Goal: Task Accomplishment & Management: Use online tool/utility

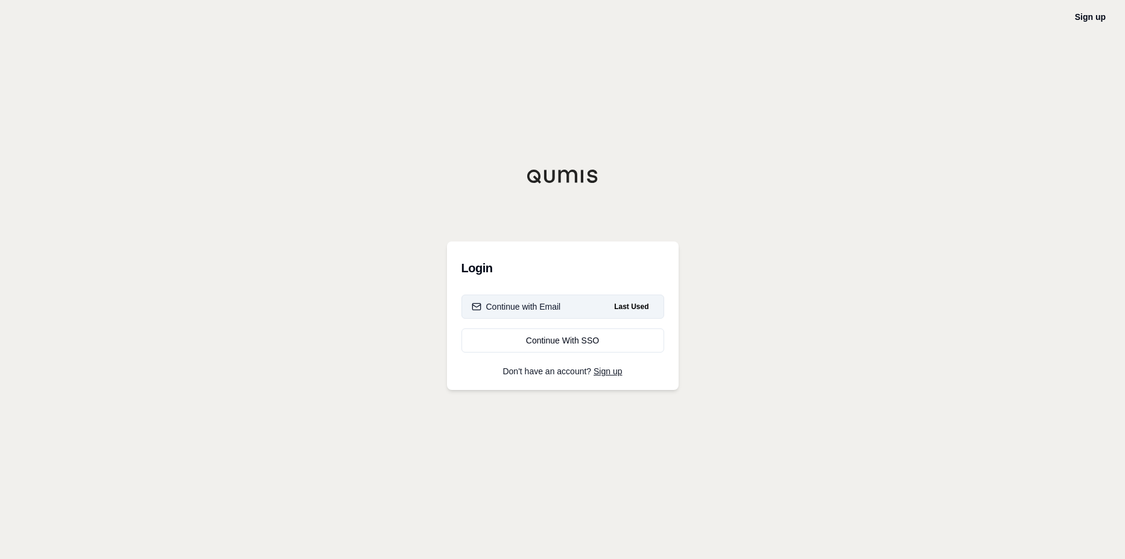
click at [566, 311] on button "Continue with Email Last Used" at bounding box center [562, 306] width 203 height 24
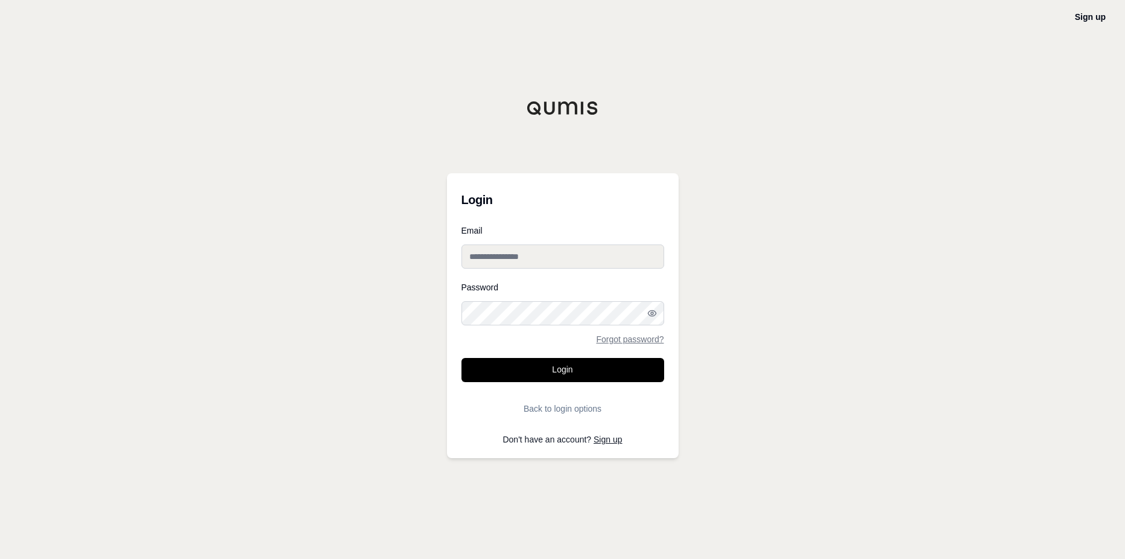
type input "**********"
click at [528, 364] on button "Login" at bounding box center [562, 370] width 203 height 24
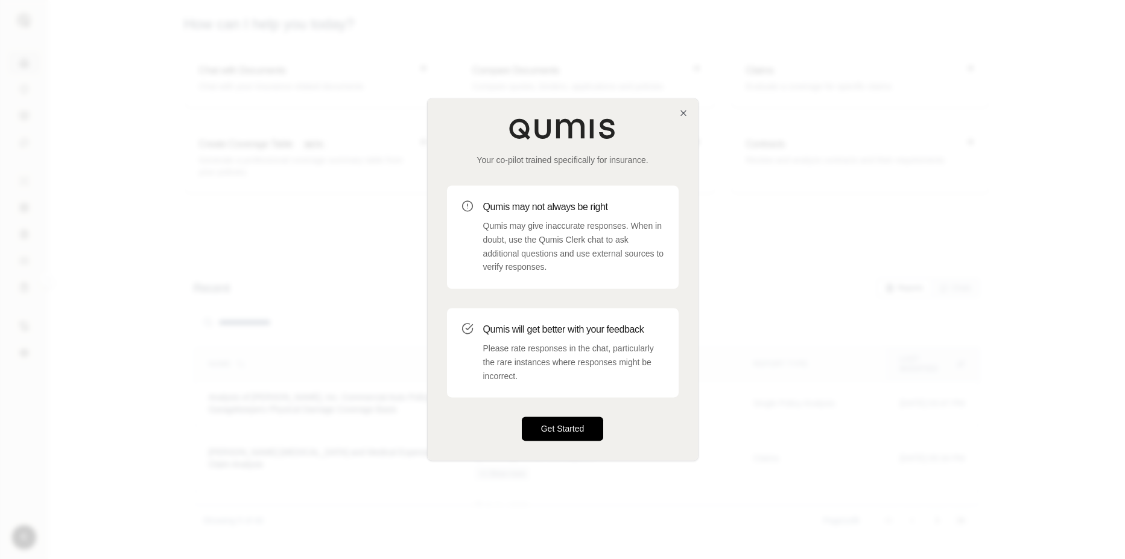
click at [553, 424] on button "Get Started" at bounding box center [563, 429] width 82 height 24
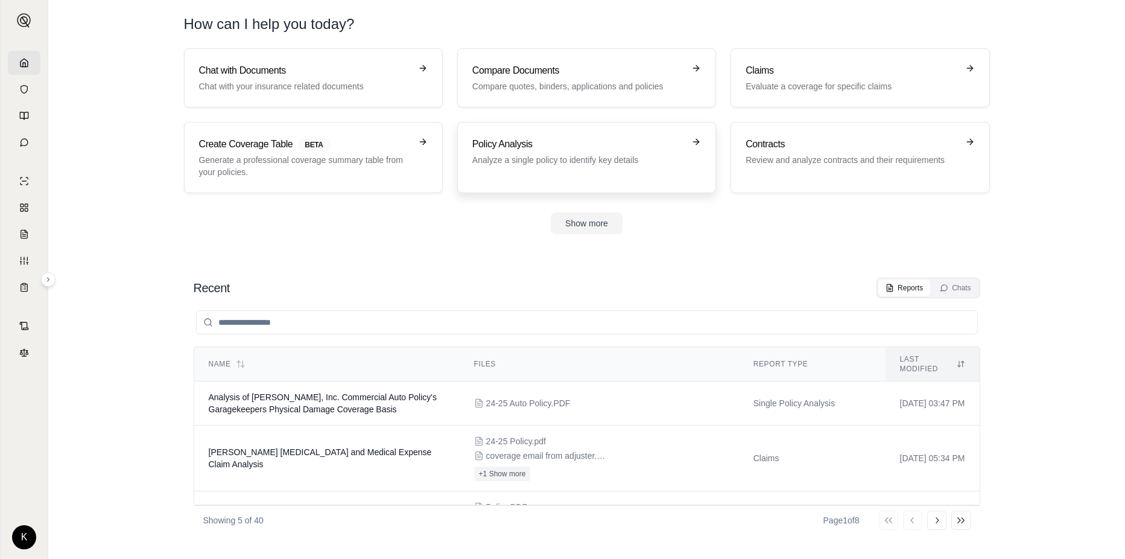
click at [526, 148] on h3 "Policy Analysis" at bounding box center [578, 144] width 212 height 14
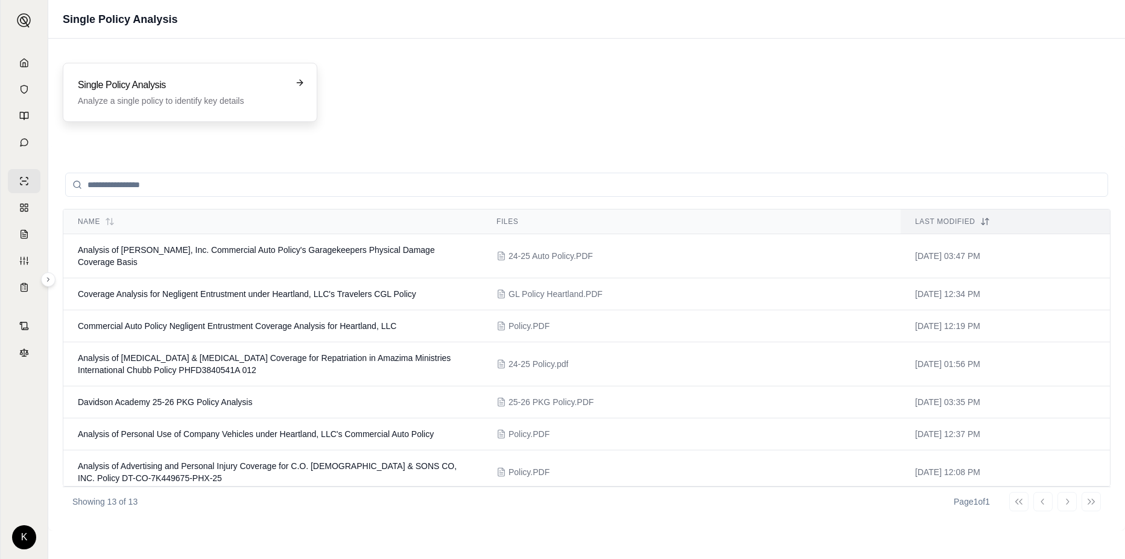
click at [82, 92] on h3 "Single Policy Analysis" at bounding box center [181, 85] width 207 height 14
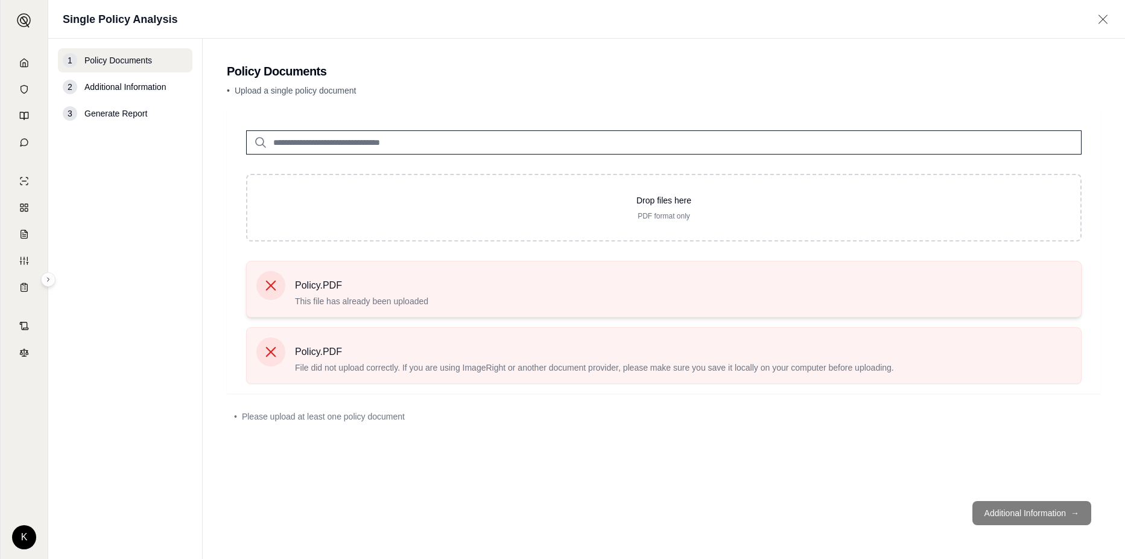
click at [268, 289] on icon at bounding box center [271, 285] width 10 height 10
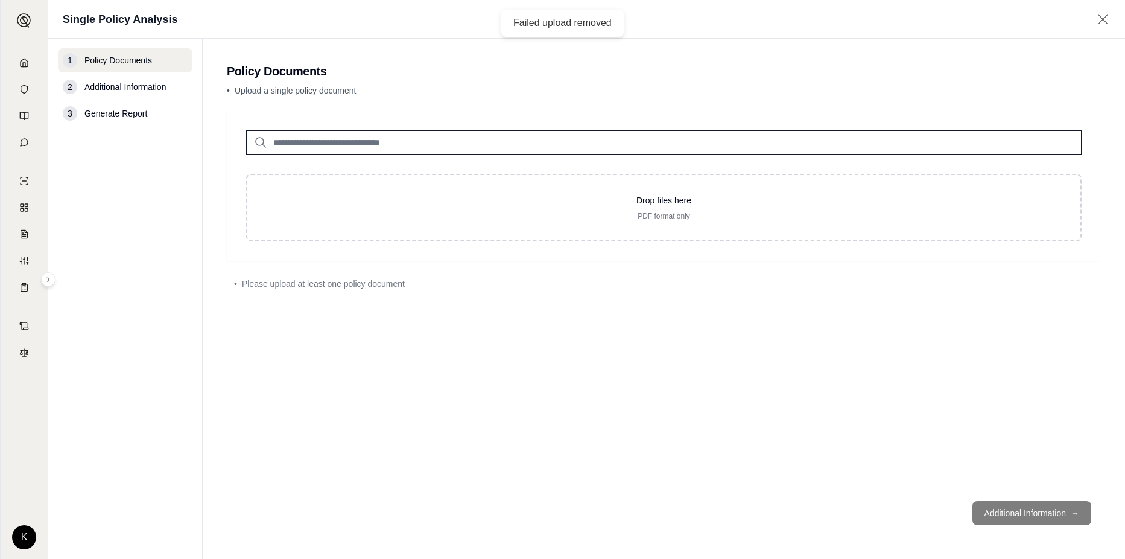
click at [417, 431] on div "Drop files here PDF format only • Please upload at least one policy document" at bounding box center [664, 301] width 874 height 380
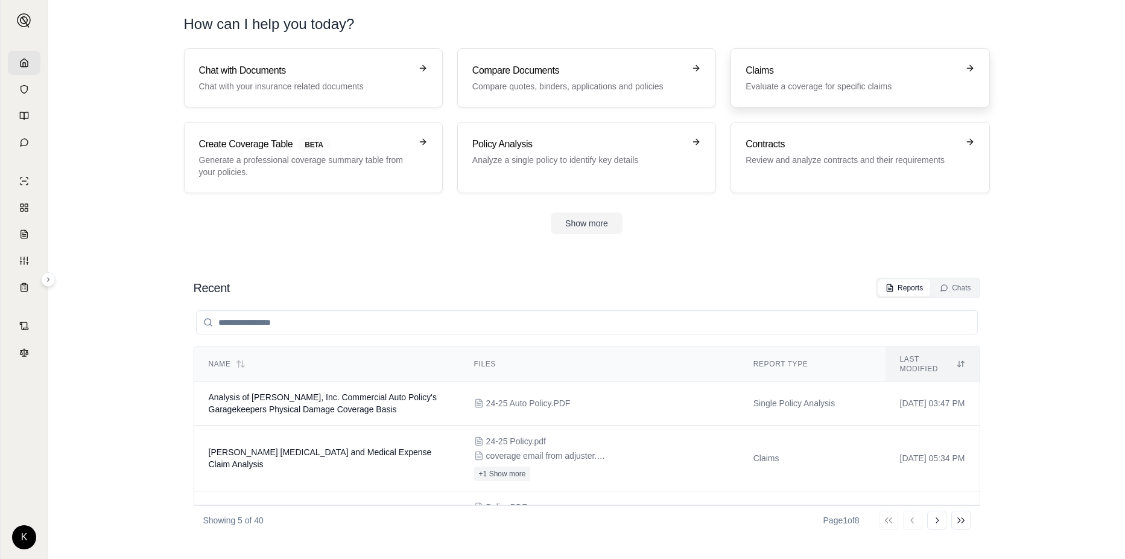
click at [788, 69] on h3 "Claims" at bounding box center [852, 70] width 212 height 14
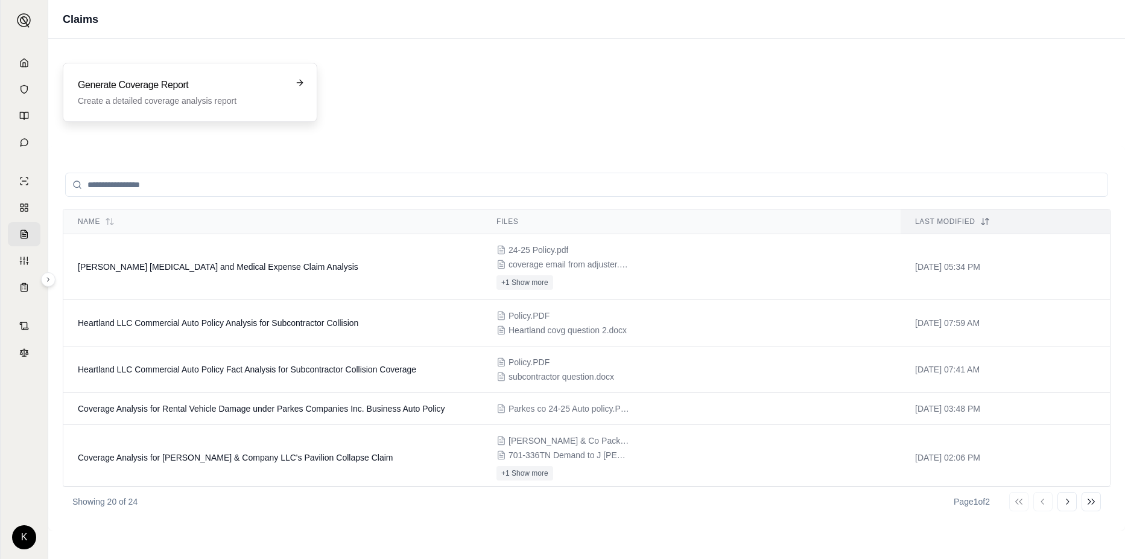
click at [189, 113] on div "Generate Coverage Report Create a detailed coverage analysis report" at bounding box center [190, 92] width 255 height 59
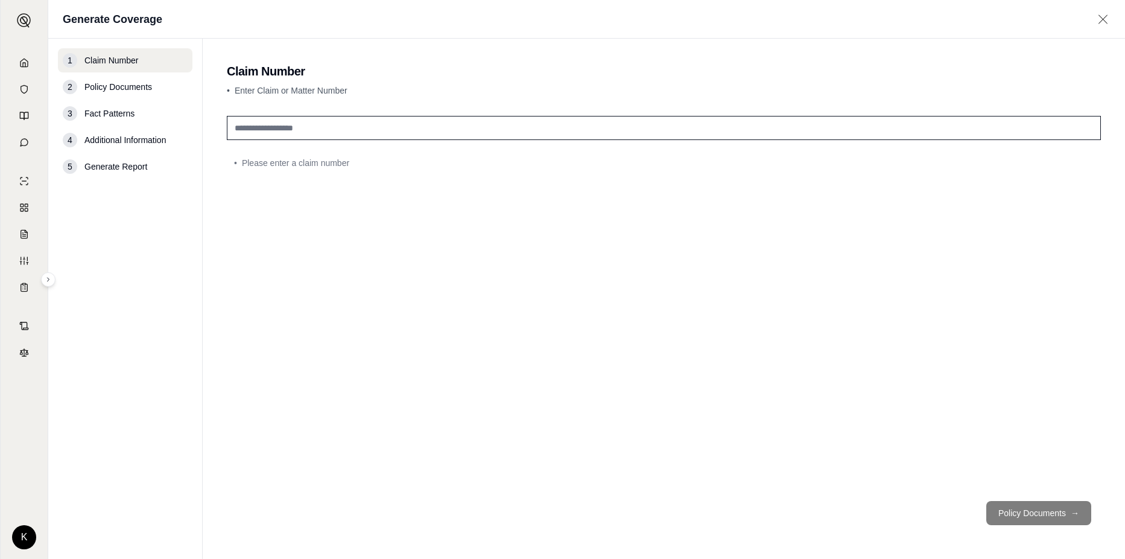
click at [358, 125] on input "text" at bounding box center [664, 128] width 874 height 24
type input "*"
type input "**********"
click at [1024, 507] on button "Policy Documents →" at bounding box center [1038, 513] width 105 height 24
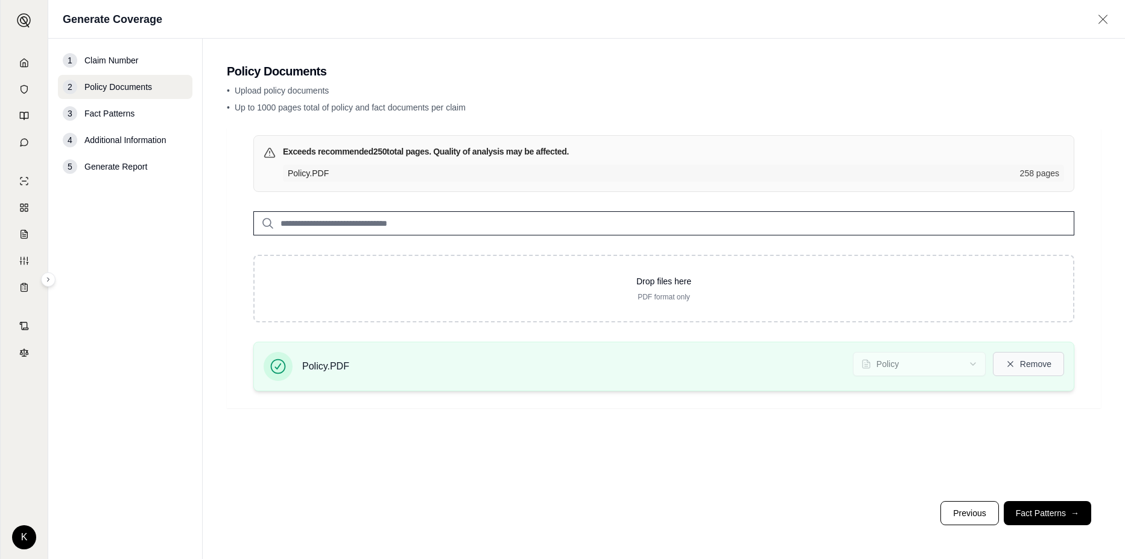
click at [1013, 362] on icon at bounding box center [1011, 364] width 10 height 10
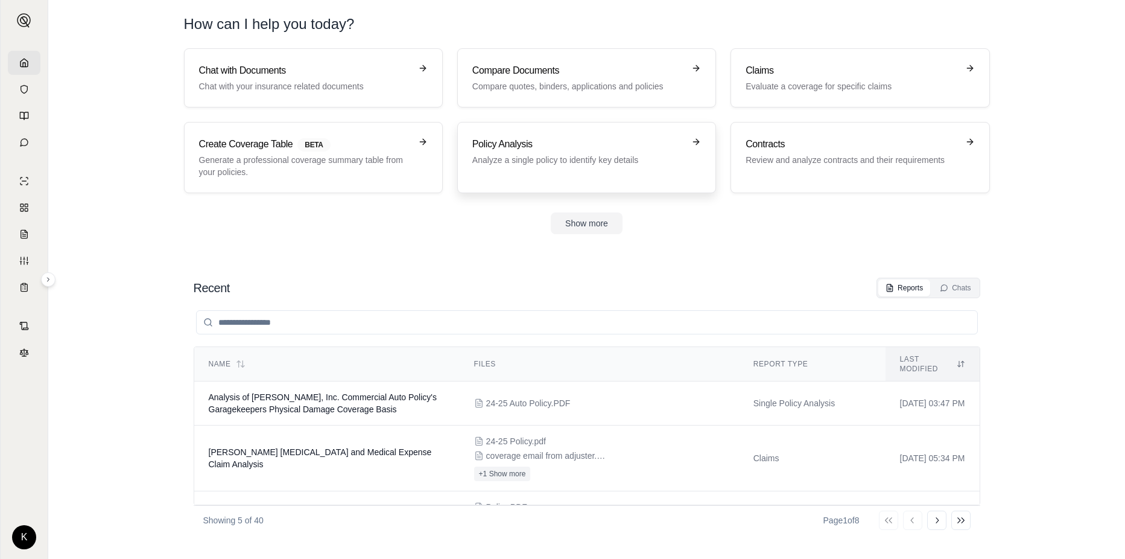
click at [534, 159] on p "Analyze a single policy to identify key details" at bounding box center [578, 160] width 212 height 12
click at [267, 76] on h3 "Chat with Documents" at bounding box center [305, 70] width 212 height 14
click at [510, 156] on p "Analyze a single policy to identify key details" at bounding box center [578, 160] width 212 height 12
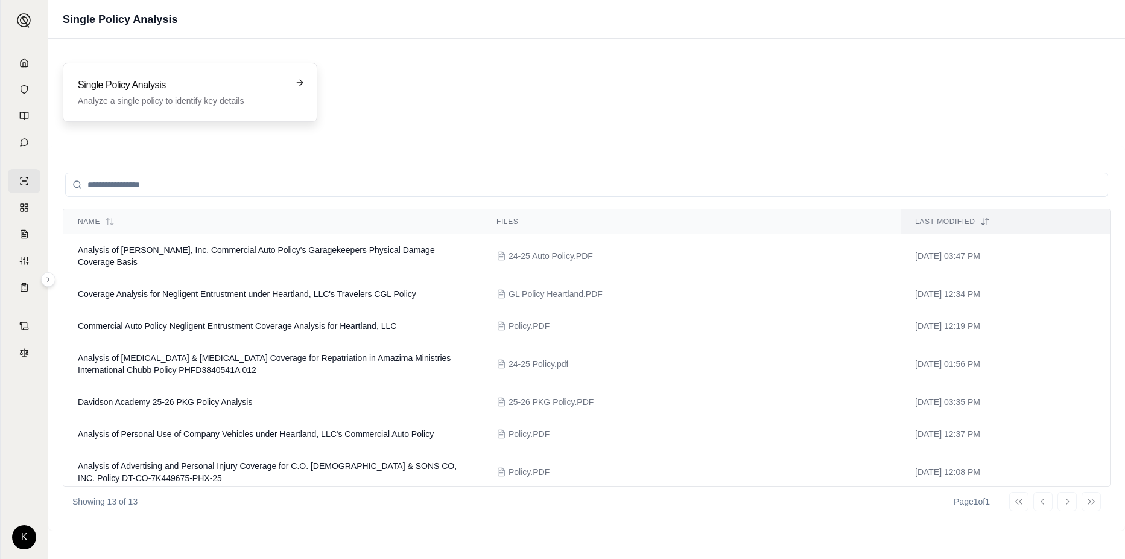
click at [180, 86] on h3 "Single Policy Analysis" at bounding box center [181, 85] width 207 height 14
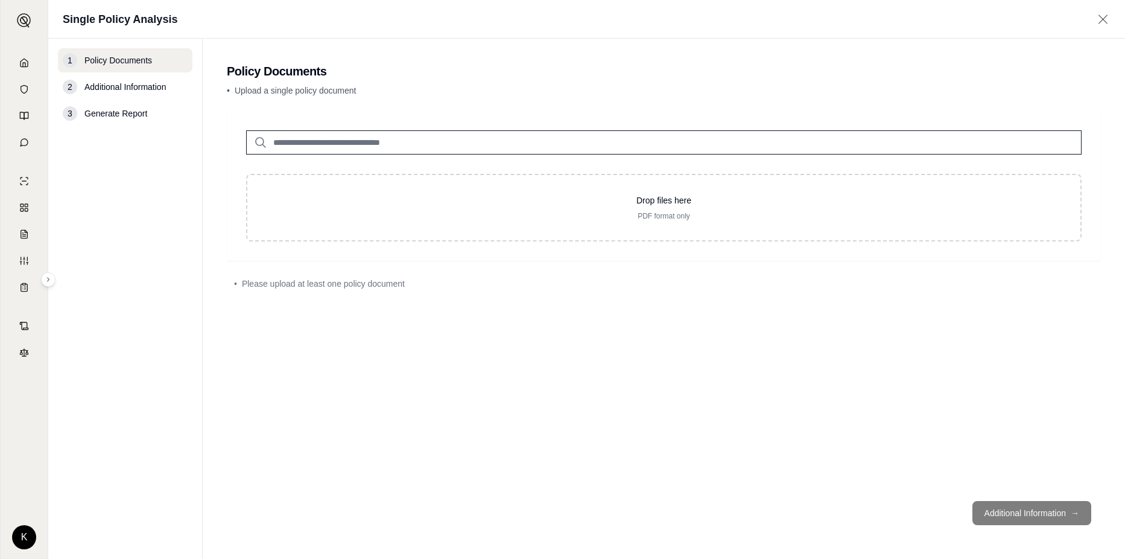
click at [328, 148] on input "search" at bounding box center [663, 142] width 835 height 24
click at [1057, 148] on input "*********" at bounding box center [663, 142] width 835 height 24
type input "**********"
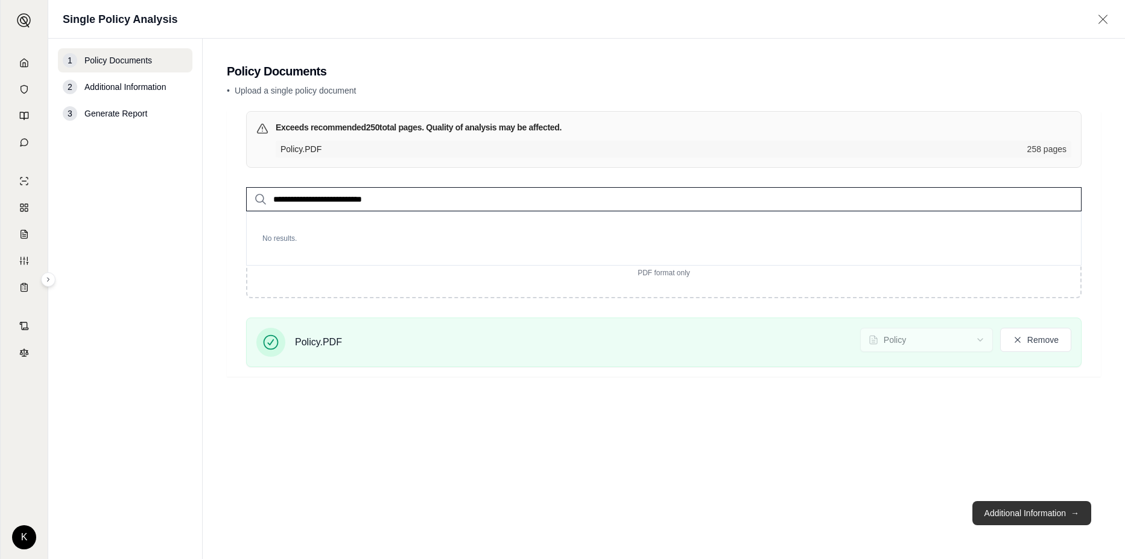
click at [998, 513] on button "Additional Information →" at bounding box center [1031, 513] width 119 height 24
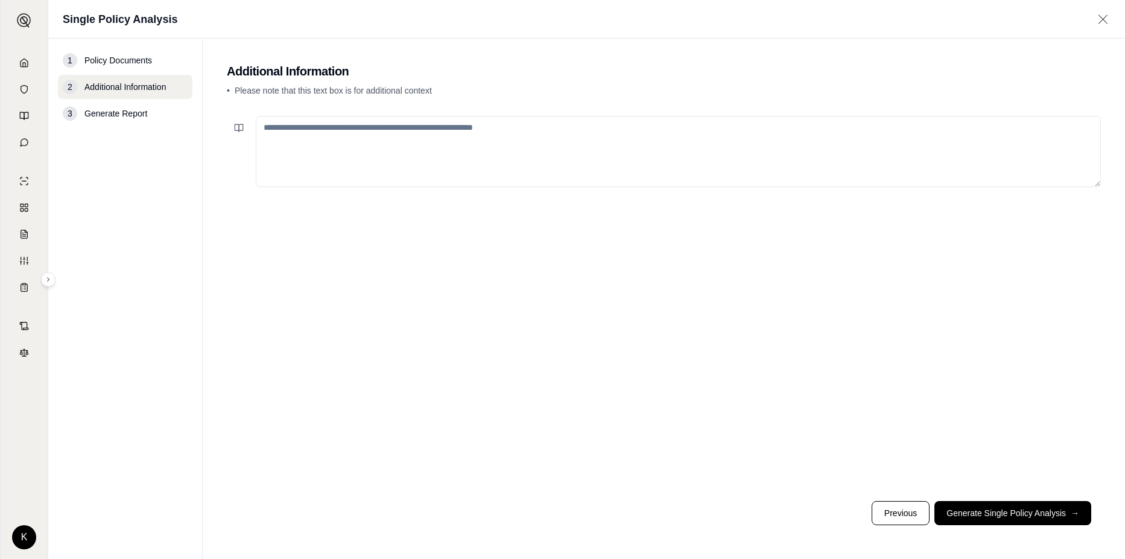
click at [530, 136] on textarea at bounding box center [678, 151] width 845 height 71
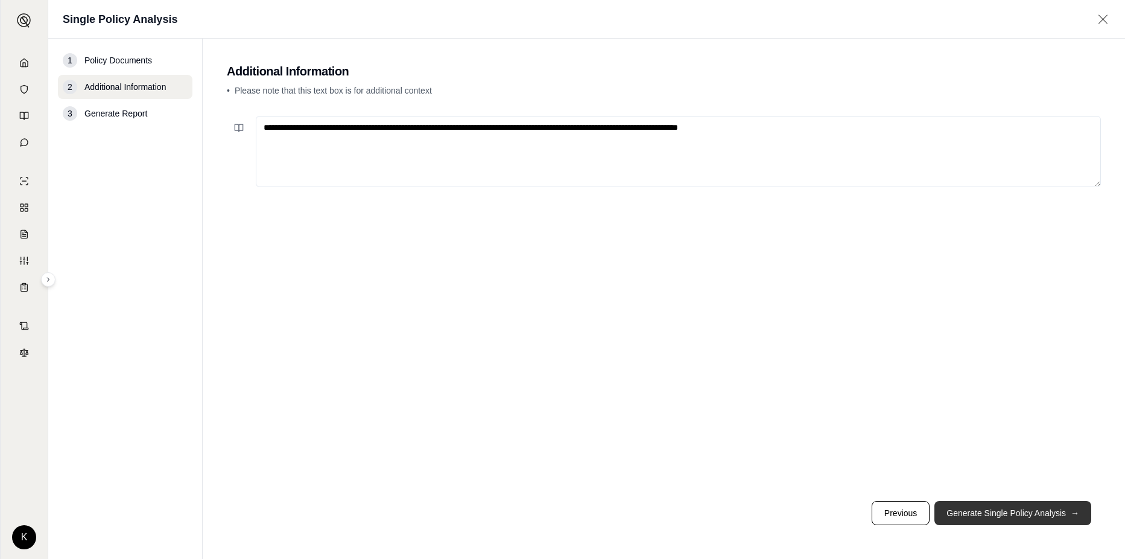
type textarea "**********"
click at [966, 508] on button "Generate Single Policy Analysis →" at bounding box center [1012, 513] width 157 height 24
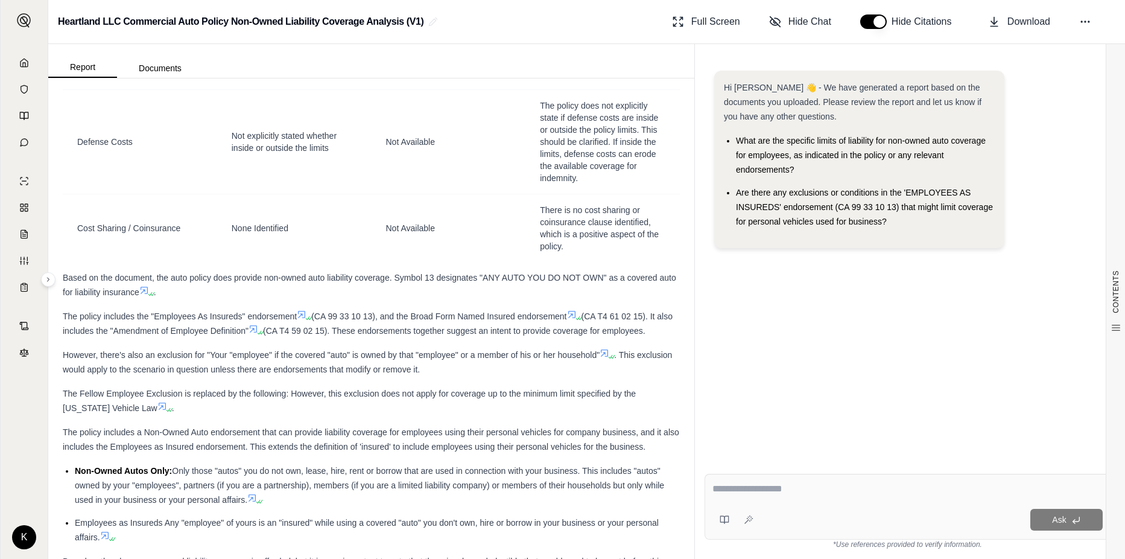
scroll to position [2101, 0]
click at [794, 493] on textarea at bounding box center [907, 488] width 390 height 14
type textarea "*"
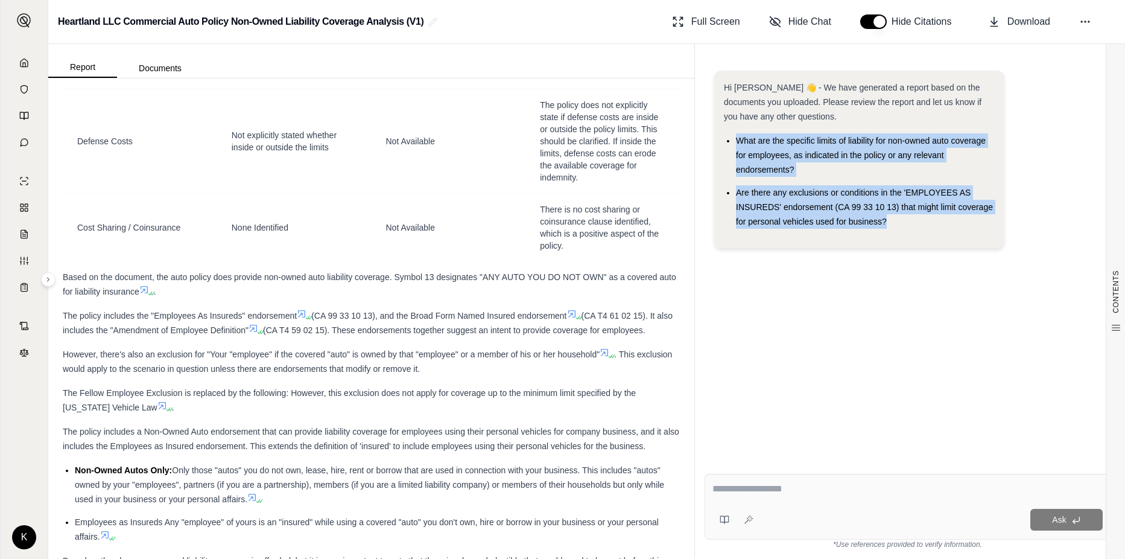
drag, startPoint x: 903, startPoint y: 218, endPoint x: 711, endPoint y: 136, distance: 208.6
click at [711, 136] on div "Hi [PERSON_NAME] 👋 - We have generated a report based on the documents you uplo…" at bounding box center [908, 257] width 406 height 393
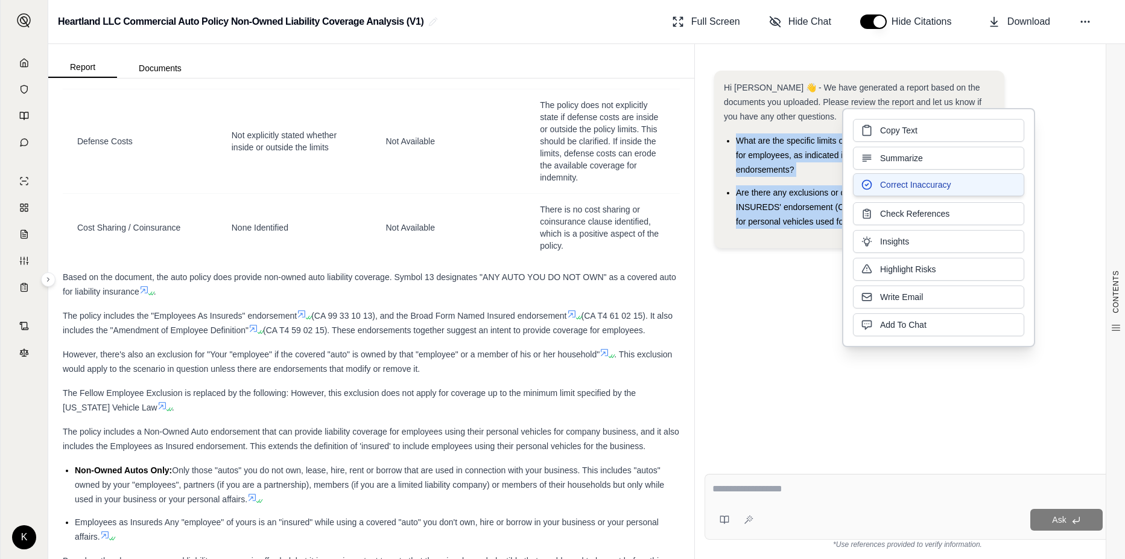
drag, startPoint x: 893, startPoint y: 146, endPoint x: 885, endPoint y: 187, distance: 41.8
click at [885, 187] on span "Correct Inaccuracy" at bounding box center [915, 185] width 71 height 12
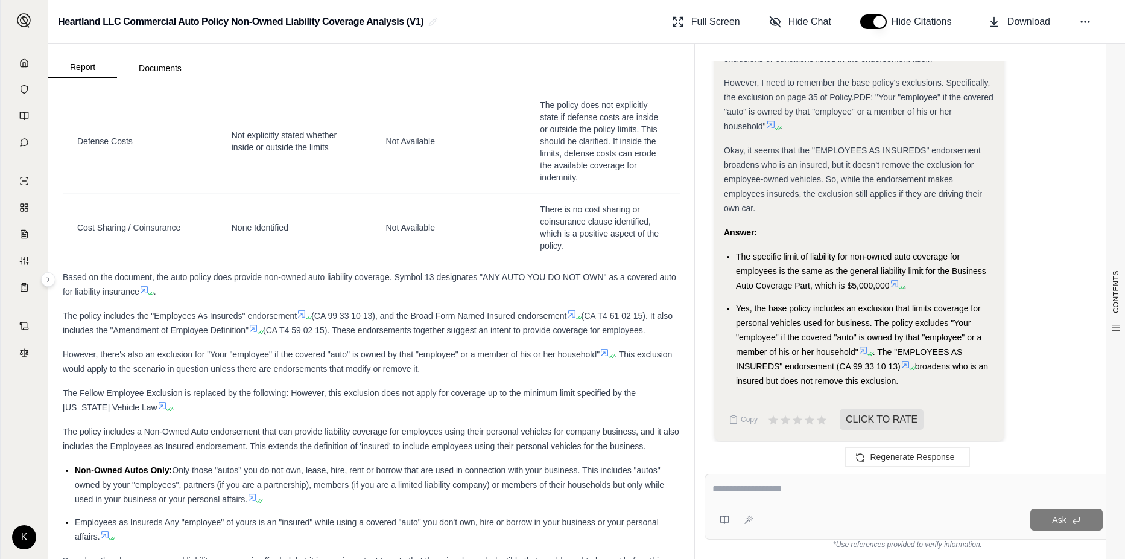
scroll to position [1386, 0]
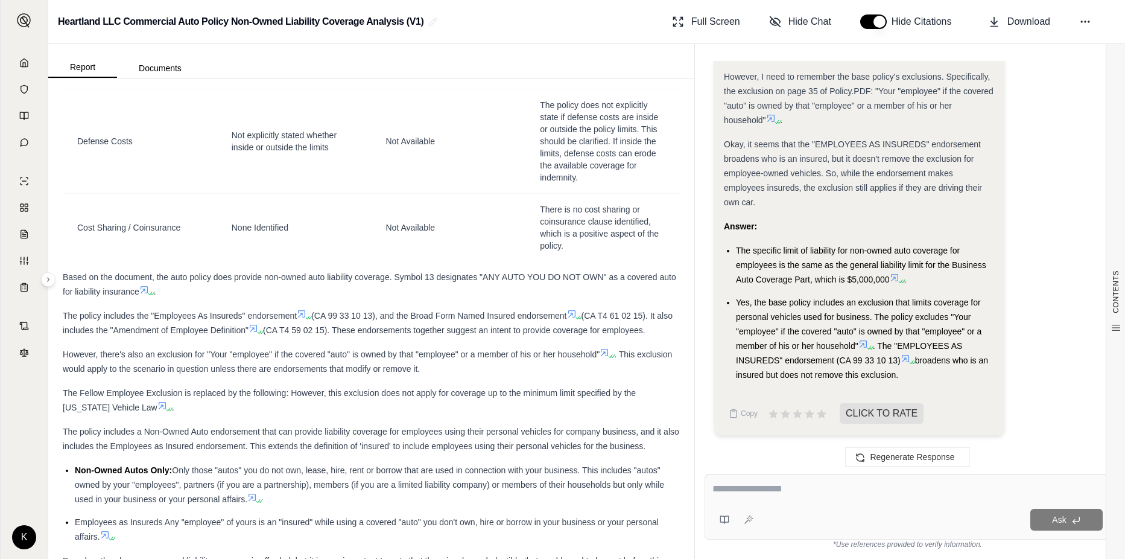
click at [811, 493] on textarea at bounding box center [907, 488] width 390 height 14
type textarea "*"
type textarea "**********"
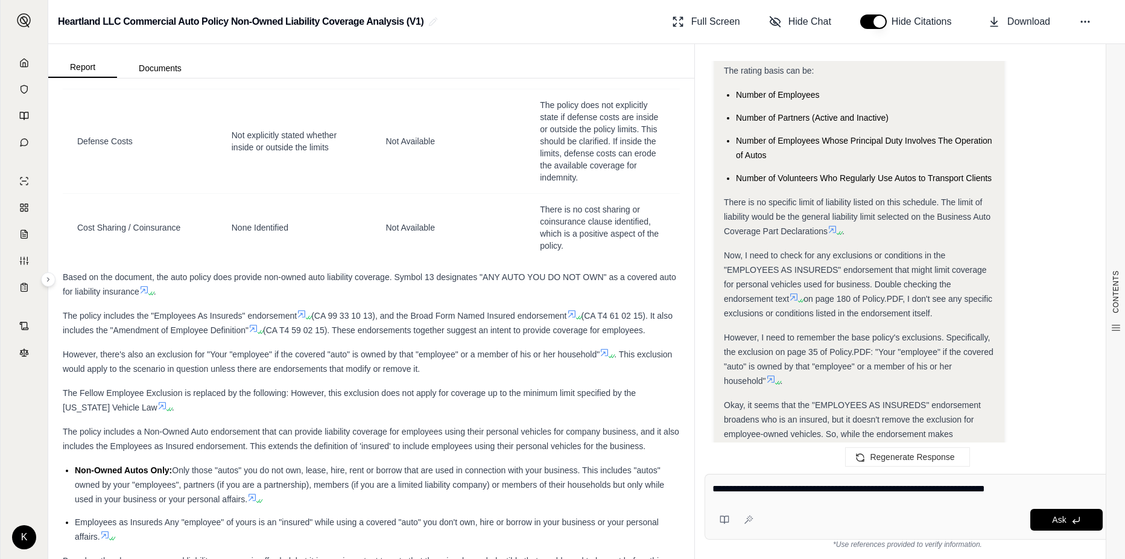
scroll to position [1145, 0]
